Goal: Find specific page/section: Find specific page/section

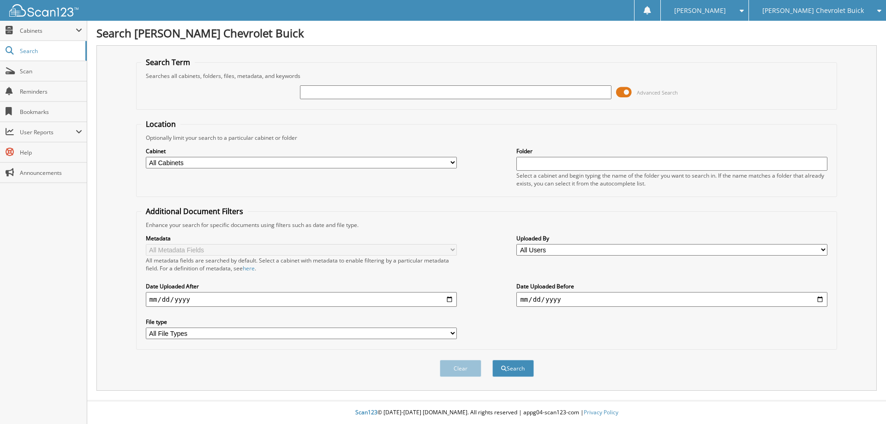
click at [356, 94] on input "text" at bounding box center [455, 92] width 311 height 14
drag, startPoint x: 313, startPoint y: 90, endPoint x: 316, endPoint y: 94, distance: 4.8
click at [314, 90] on input "text" at bounding box center [455, 92] width 311 height 14
type input "C1031"
click at [492, 360] on button "Search" at bounding box center [513, 368] width 42 height 17
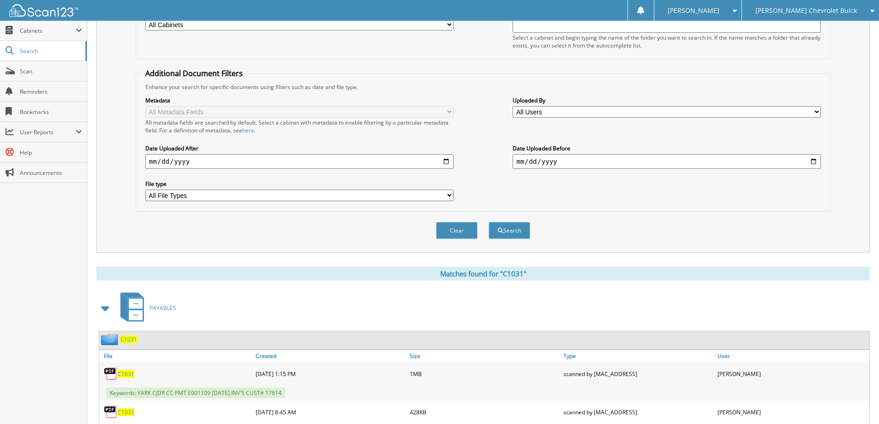
scroll to position [138, 0]
click at [126, 343] on span "C1031" at bounding box center [128, 339] width 17 height 8
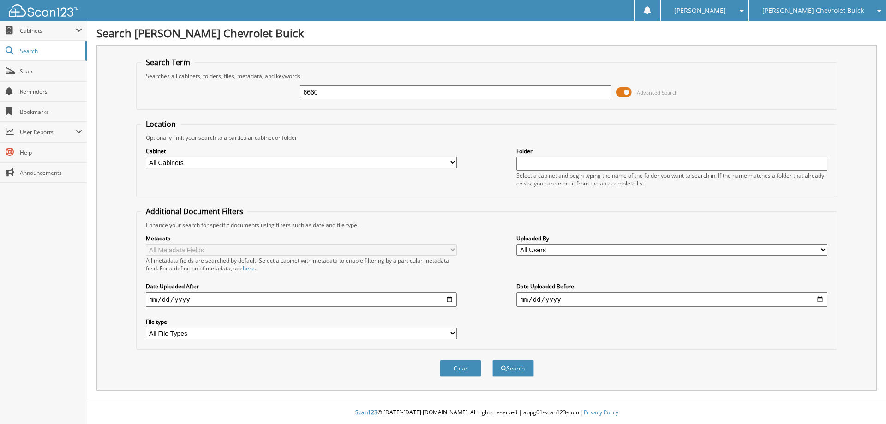
type input "6660"
click at [492, 360] on button "Search" at bounding box center [513, 368] width 42 height 17
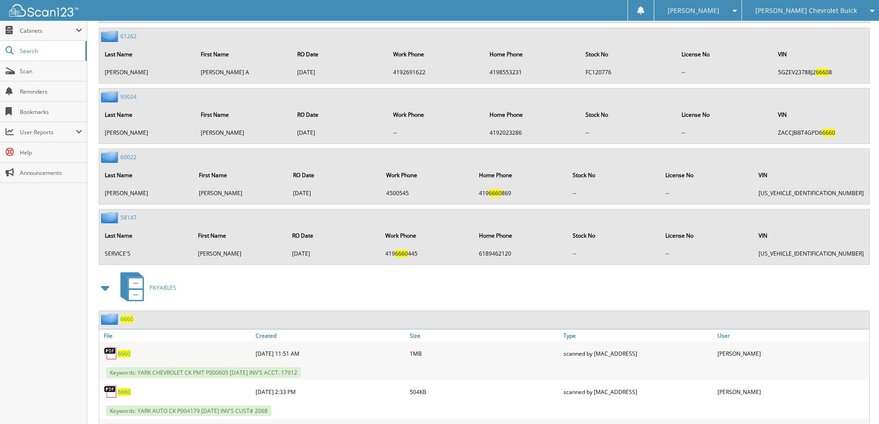
scroll to position [2676, 0]
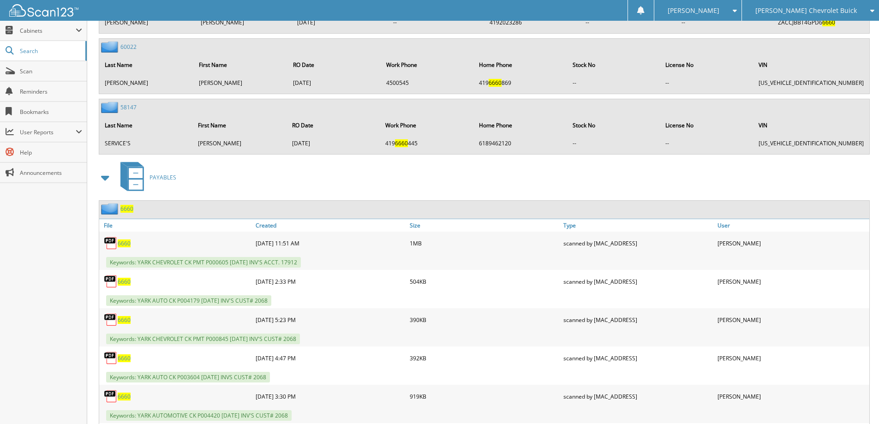
click at [127, 208] on span "6660" at bounding box center [126, 209] width 13 height 8
